Goal: Task Accomplishment & Management: Use online tool/utility

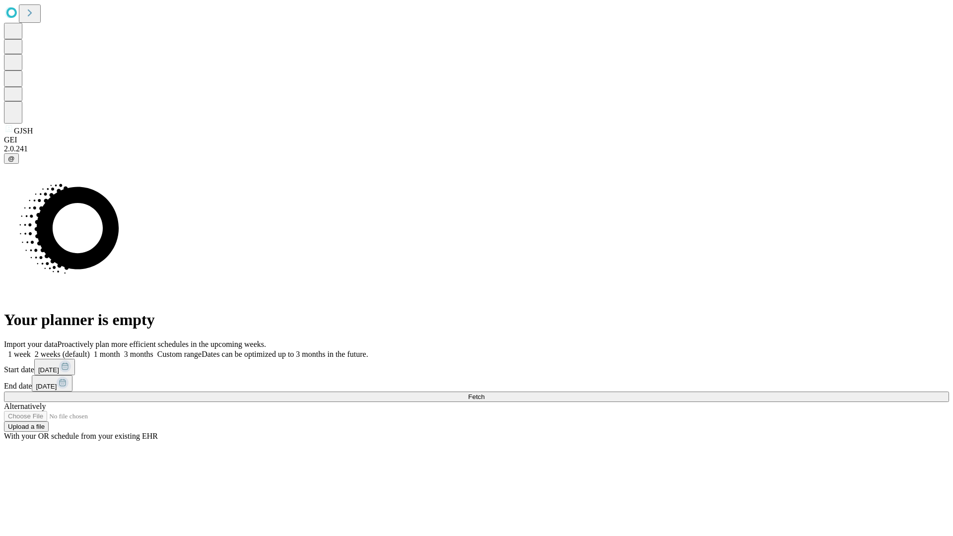
click at [485, 393] on span "Fetch" at bounding box center [476, 396] width 16 height 7
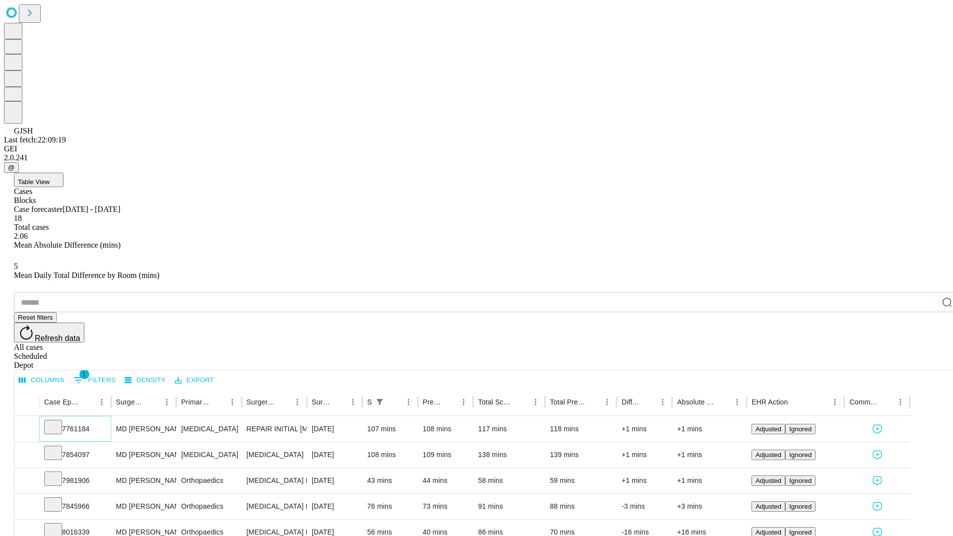
click at [58, 422] on icon at bounding box center [53, 427] width 10 height 10
